Goal: Task Accomplishment & Management: Use online tool/utility

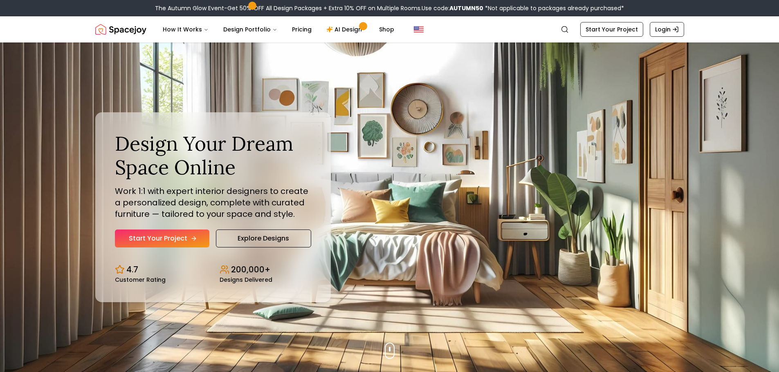
click at [181, 238] on link "Start Your Project" at bounding box center [162, 239] width 94 height 18
click at [342, 34] on link "AI Design" at bounding box center [345, 29] width 51 height 16
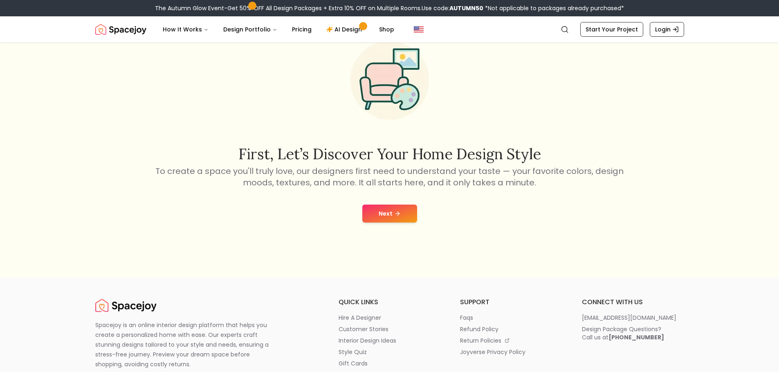
scroll to position [82, 0]
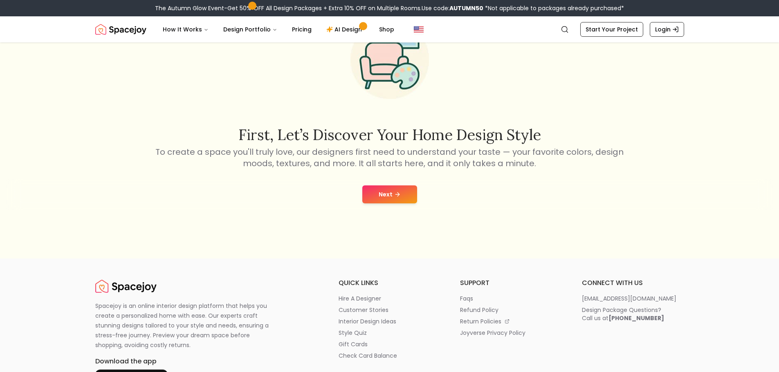
click at [384, 200] on button "Next" at bounding box center [389, 195] width 55 height 18
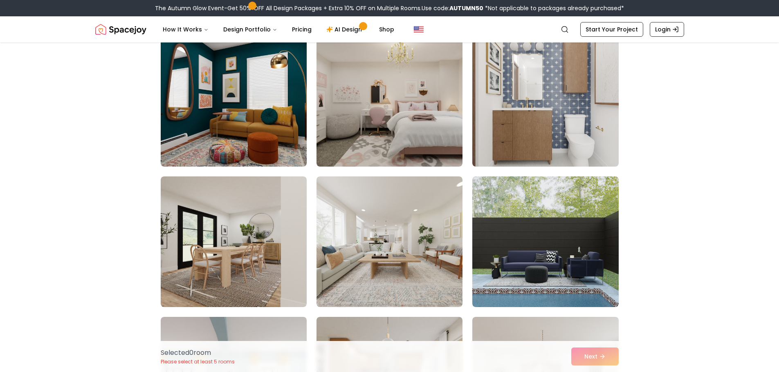
scroll to position [2085, 0]
